Goal: Task Accomplishment & Management: Use online tool/utility

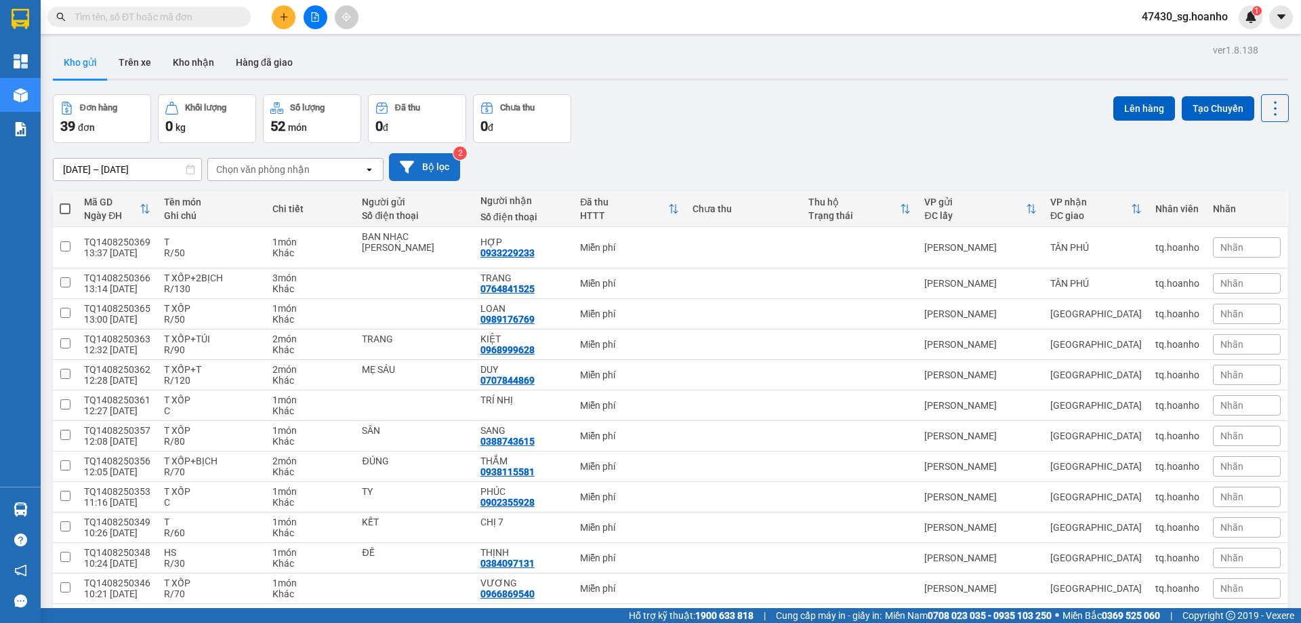
click at [442, 174] on button "Bộ lọc" at bounding box center [424, 167] width 71 height 28
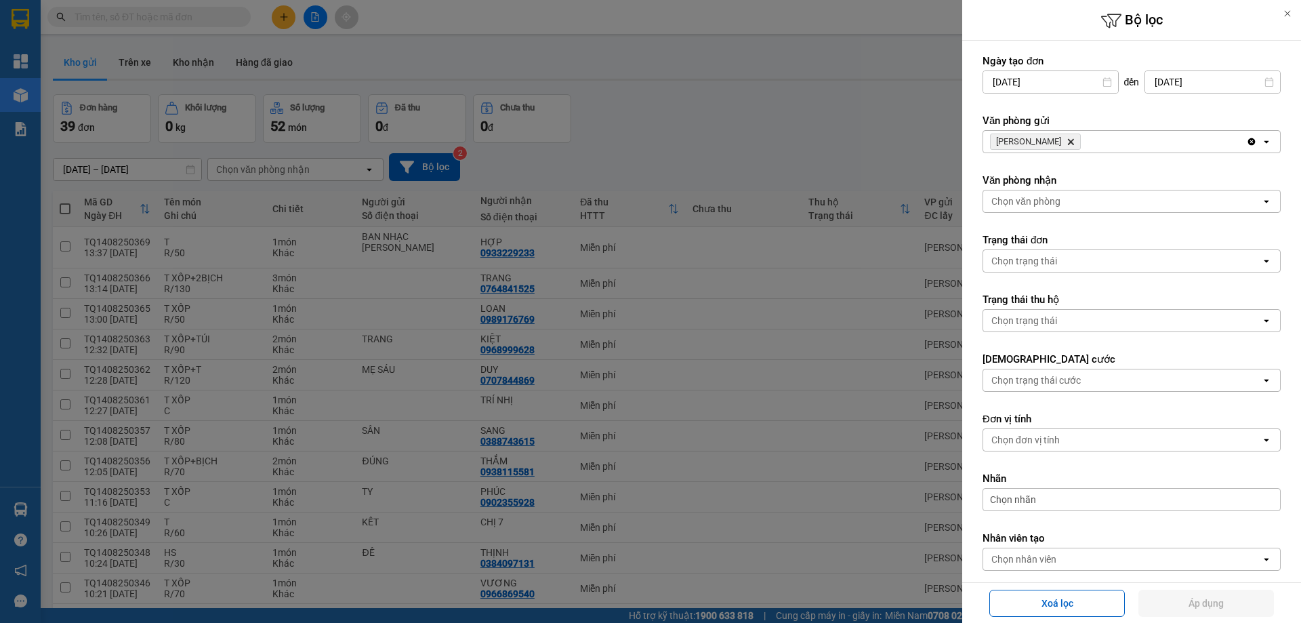
click at [1068, 142] on icon "TAM QUAN, close by backspace" at bounding box center [1071, 142] width 6 height 6
click at [1049, 142] on div "Chọn văn phòng" at bounding box center [1025, 142] width 69 height 14
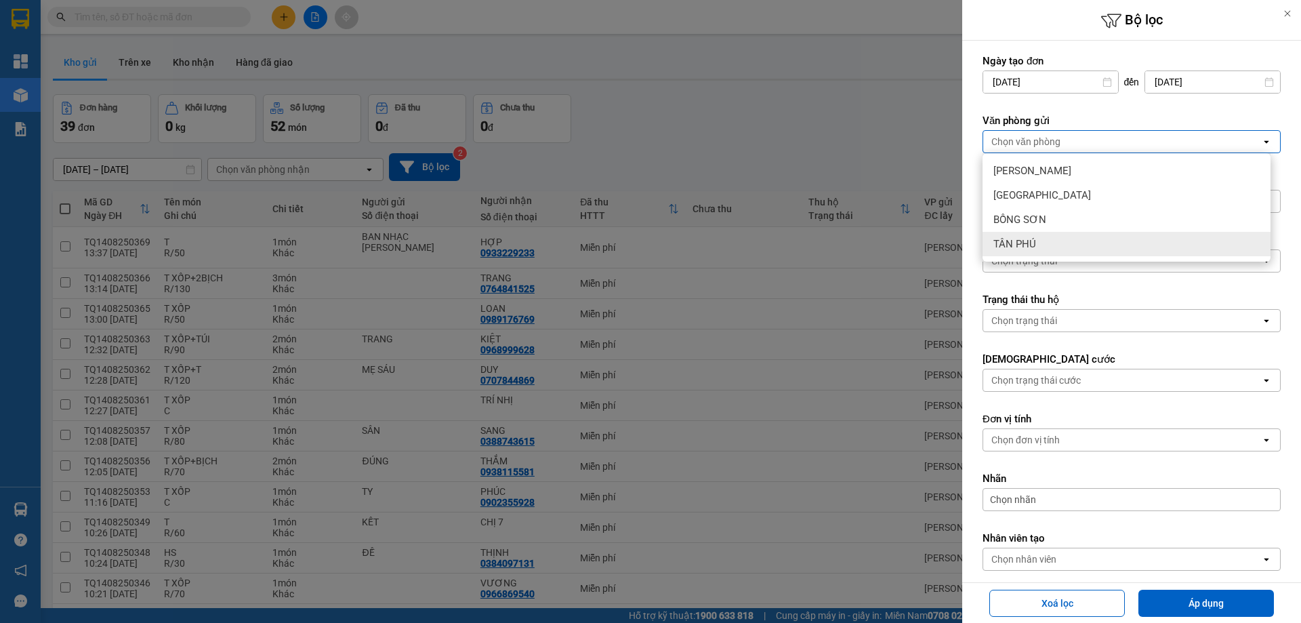
click at [1039, 243] on div "TÂN PHÚ" at bounding box center [1126, 244] width 288 height 24
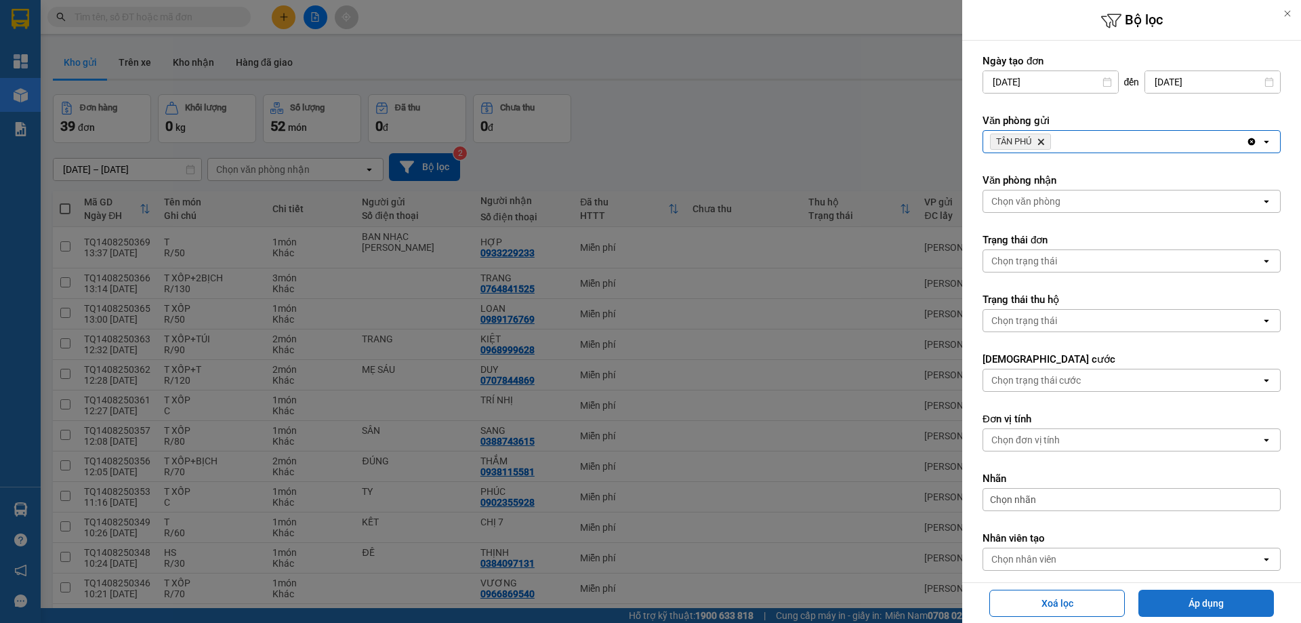
click at [1236, 598] on button "Áp dụng" at bounding box center [1205, 602] width 135 height 27
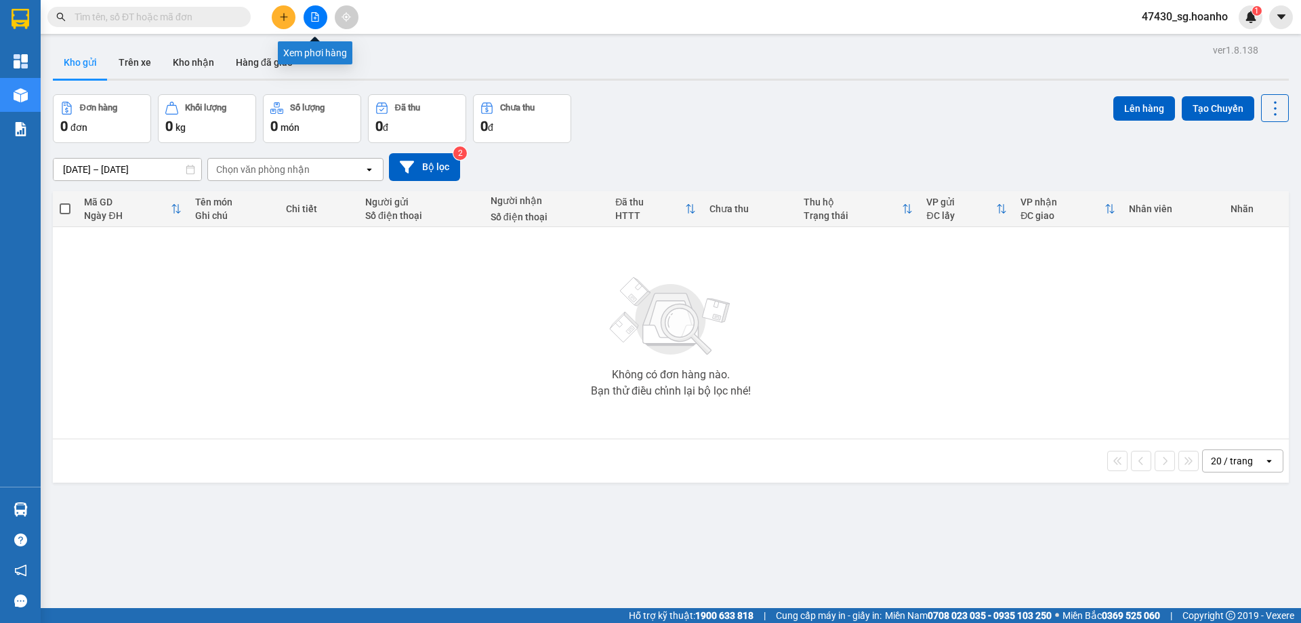
click at [317, 17] on icon "file-add" at bounding box center [314, 16] width 9 height 9
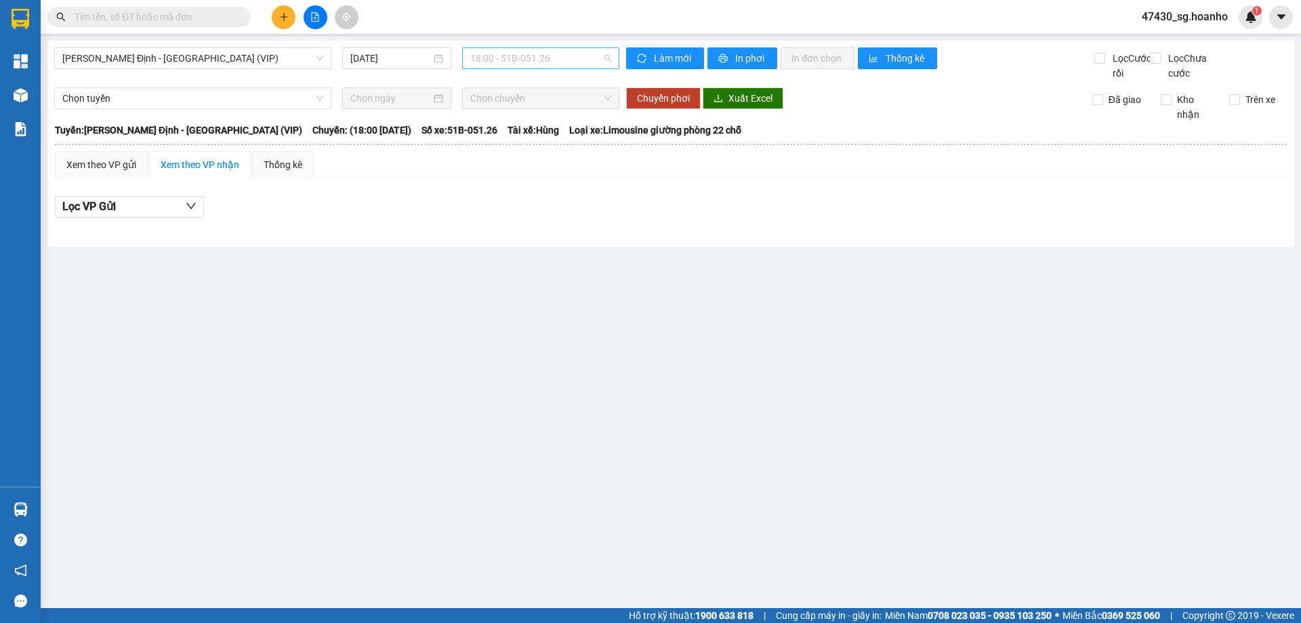
click at [572, 64] on span "18:00 - 51B-051.26" at bounding box center [540, 58] width 141 height 20
click at [583, 278] on main "[PERSON_NAME][GEOGRAPHIC_DATA] - [GEOGRAPHIC_DATA] (VIP) [DATE] 18:00 - 51B-051…" at bounding box center [650, 304] width 1301 height 608
click at [278, 63] on span "[PERSON_NAME] Định - [GEOGRAPHIC_DATA] (VIP)" at bounding box center [192, 58] width 261 height 20
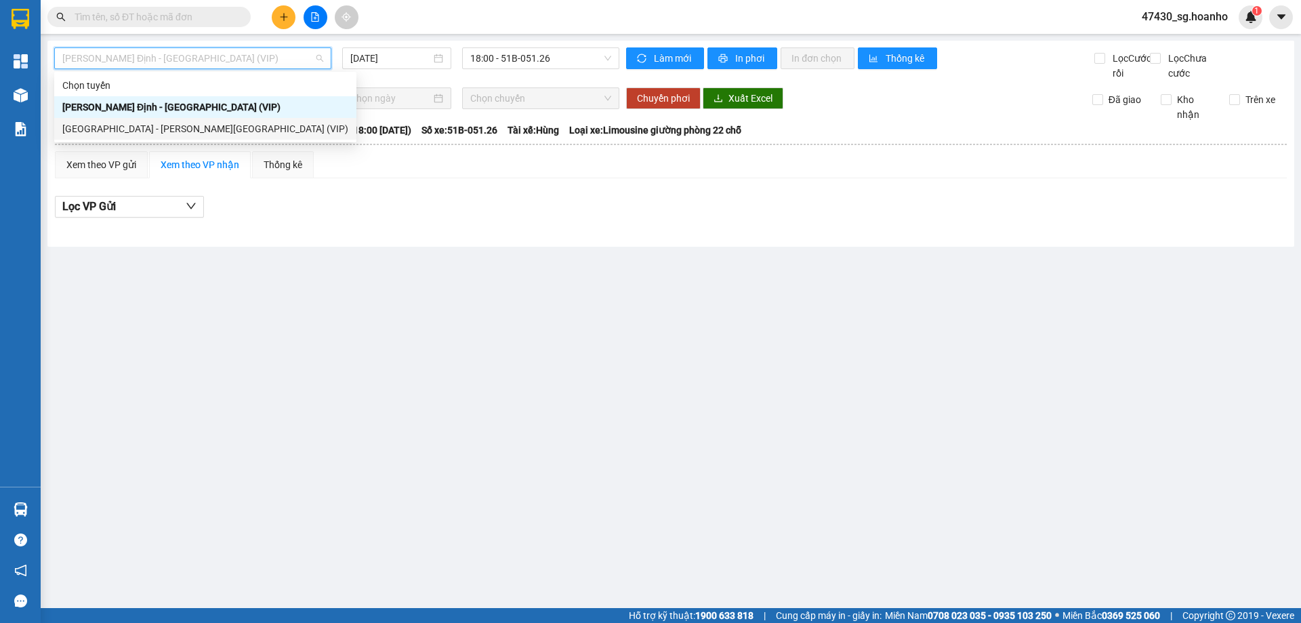
click at [270, 132] on div "[GEOGRAPHIC_DATA] - [PERSON_NAME][GEOGRAPHIC_DATA] (VIP)" at bounding box center [205, 128] width 286 height 15
type input "[DATE]"
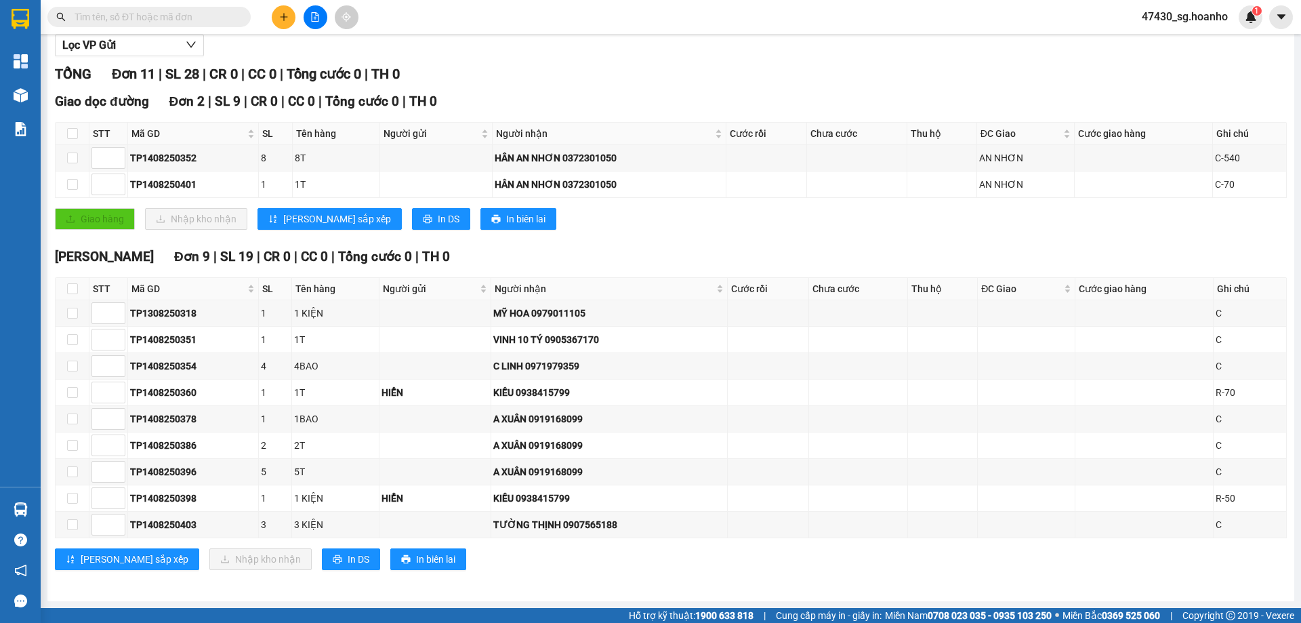
scroll to position [176, 0]
